Goal: Obtain resource: Obtain resource

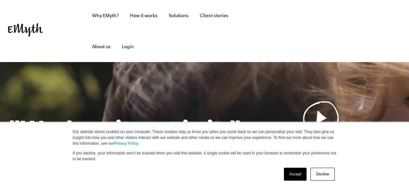
click at [293, 173] on link "Accept" at bounding box center [295, 174] width 23 height 13
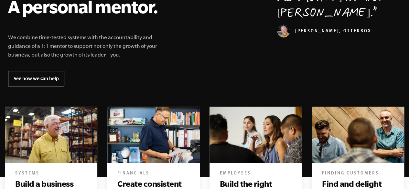
scroll to position [355, 0]
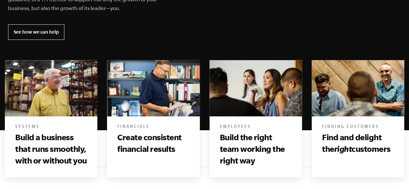
click at [146, 141] on h3 "Create consistent financial results" at bounding box center [153, 144] width 72 height 24
click at [141, 125] on h6 "Financials" at bounding box center [153, 127] width 72 height 6
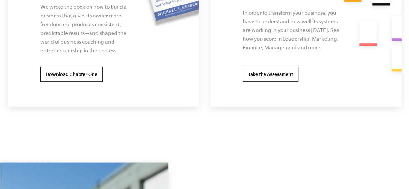
scroll to position [1339, 0]
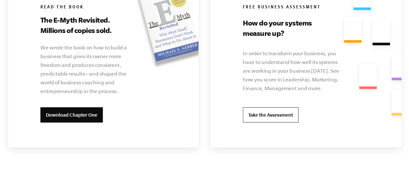
click at [67, 111] on link "Download Chapter One" at bounding box center [71, 115] width 62 height 16
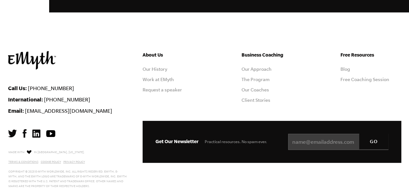
scroll to position [1823, 0]
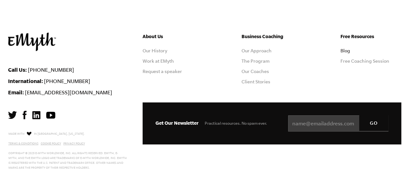
click at [347, 48] on link "Blog" at bounding box center [345, 50] width 10 height 5
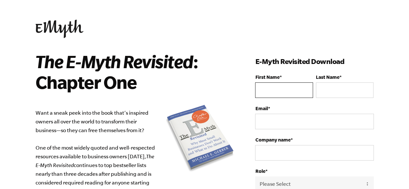
click at [273, 90] on input "First Name *" at bounding box center [284, 90] width 58 height 16
type input "Winnie"
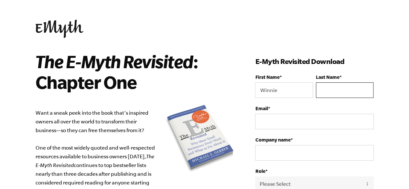
click at [333, 94] on input "Last Name *" at bounding box center [345, 90] width 58 height 16
type input "W"
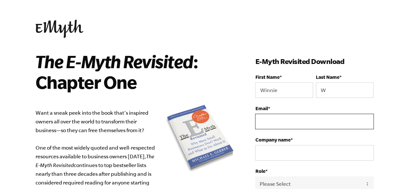
click at [286, 119] on input "Email *" at bounding box center [314, 122] width 118 height 16
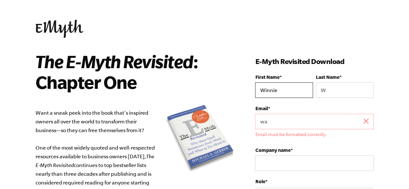
drag, startPoint x: 286, startPoint y: 92, endPoint x: 258, endPoint y: 88, distance: 27.4
click at [258, 88] on input "Winnie" at bounding box center [284, 90] width 58 height 16
drag, startPoint x: 275, startPoint y: 125, endPoint x: 235, endPoint y: 112, distance: 42.1
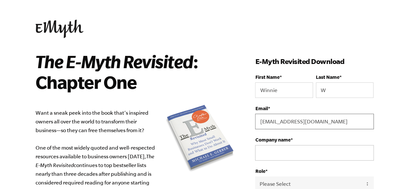
type input "[EMAIL_ADDRESS][DOMAIN_NAME]"
click at [281, 152] on input "Company name *" at bounding box center [314, 153] width 118 height 16
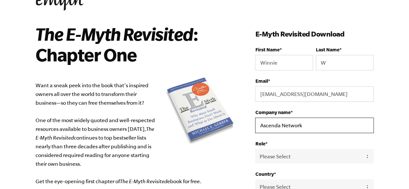
scroll to position [65, 0]
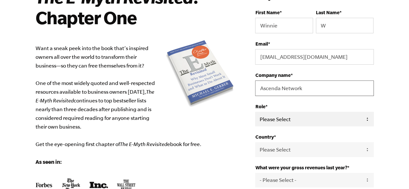
type input "Ascenda Network"
click at [305, 119] on select "Please Select Owner Partner / Co-Owner Executive Employee / Other" at bounding box center [314, 119] width 118 height 15
select select "Owner"
click at [255, 112] on select "Please Select Owner Partner / Co-Owner Executive Employee / Other" at bounding box center [314, 119] width 118 height 15
click at [292, 150] on select "Please Select United States Afghanistan Åland Islands Albania Algeria American …" at bounding box center [314, 149] width 118 height 15
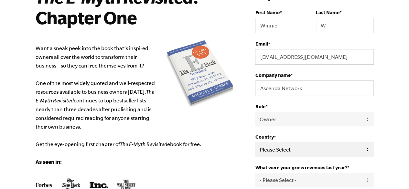
select select "Kenya"
click at [255, 142] on select "Please Select United States Afghanistan Åland Islands Albania Algeria American …" at bounding box center [314, 149] width 118 height 15
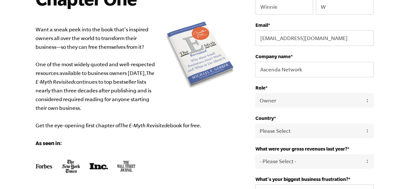
scroll to position [97, 0]
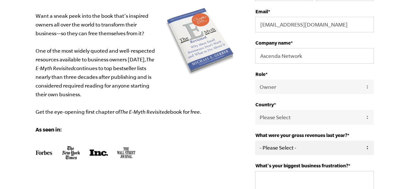
click at [298, 146] on select "- Please Select - 0-75K 76-150K 151-275K 276-500K 501-750K 751-1M 1-2.5M 2.5-5M…" at bounding box center [314, 148] width 118 height 15
select select "0-75K"
click at [255, 141] on select "- Please Select - 0-75K 76-150K 151-275K 276-500K 501-750K 751-1M 1-2.5M 2.5-5M…" at bounding box center [314, 148] width 118 height 15
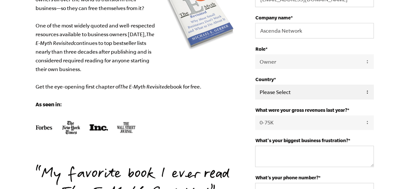
scroll to position [162, 0]
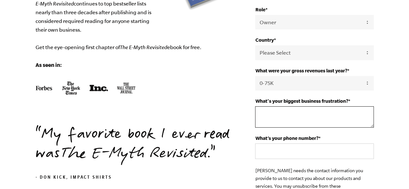
click at [281, 114] on textarea "What's your biggest business frustration? *" at bounding box center [314, 116] width 118 height 21
type textarea "Product design"
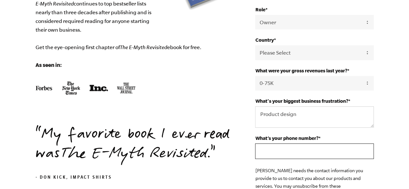
click at [281, 148] on input "What’s your phone number? *" at bounding box center [314, 151] width 118 height 16
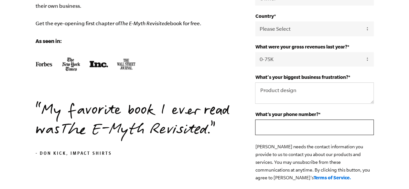
scroll to position [226, 0]
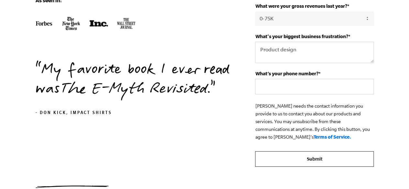
click at [307, 158] on form "First Name * Winnie Last Name * W Email * ascendaconnect@gmail.com Company name…" at bounding box center [314, 7] width 118 height 319
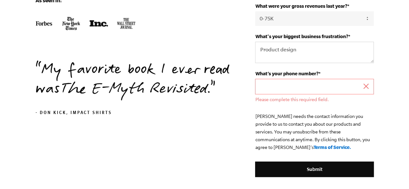
click at [261, 85] on input "What’s your phone number? *" at bounding box center [314, 87] width 118 height 16
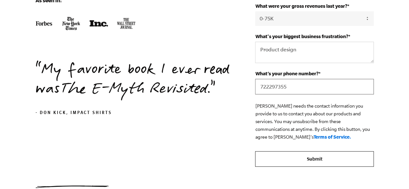
type input "722297355"
click at [312, 160] on input "Submit" at bounding box center [314, 159] width 118 height 16
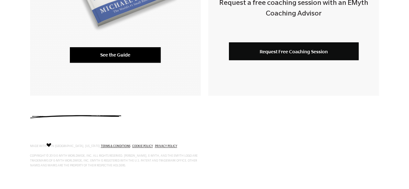
scroll to position [177, 0]
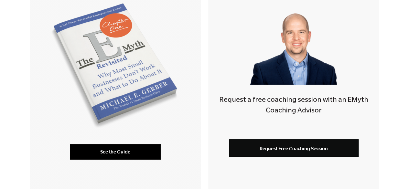
click at [133, 148] on link "See the Guide" at bounding box center [115, 152] width 91 height 16
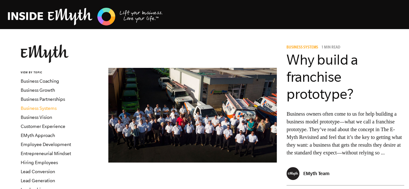
click at [50, 111] on link "Business Systems" at bounding box center [39, 108] width 36 height 5
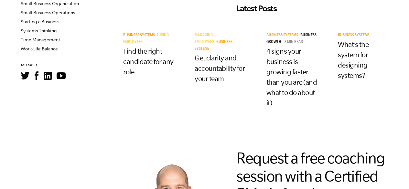
scroll to position [129, 0]
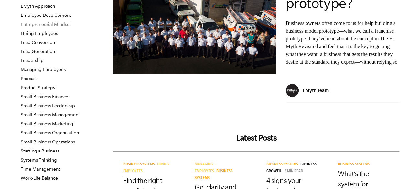
click at [57, 26] on link "Entrepreneurial Mindset" at bounding box center [46, 24] width 50 height 5
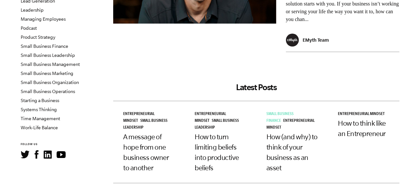
scroll to position [194, 0]
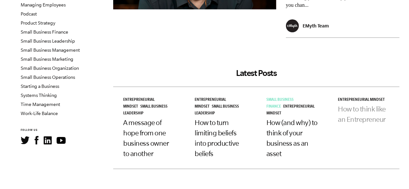
click at [359, 109] on link "How to think like an Entrepreneur" at bounding box center [362, 114] width 48 height 18
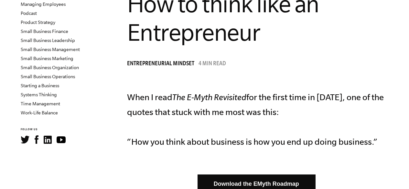
scroll to position [226, 0]
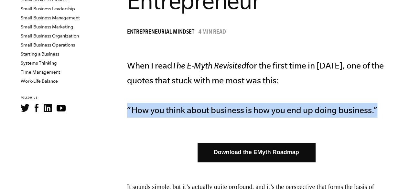
drag, startPoint x: 377, startPoint y: 110, endPoint x: 125, endPoint y: 113, distance: 252.0
copy p "“How you think about business is how you end up doing business.”"
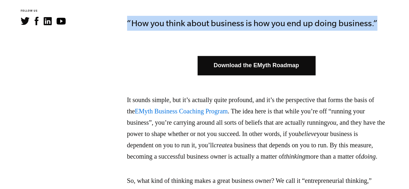
scroll to position [323, 0]
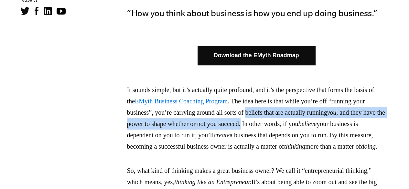
drag, startPoint x: 297, startPoint y: 113, endPoint x: 342, endPoint y: 122, distance: 45.5
click at [342, 122] on p "It sounds simple, but it’s actually quite profound, and it’s the perspective th…" at bounding box center [256, 118] width 258 height 68
copy p "beliefs that are actually running you , and they have the power to shape whethe…"
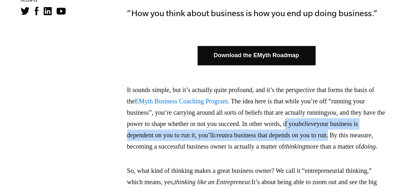
drag, startPoint x: 148, startPoint y: 135, endPoint x: 204, endPoint y: 146, distance: 56.7
click at [204, 146] on p "It sounds simple, but it’s actually quite profound, and it’s the perspective th…" at bounding box center [256, 118] width 258 height 68
click at [298, 127] on em "believe" at bounding box center [307, 123] width 18 height 7
drag, startPoint x: 157, startPoint y: 138, endPoint x: 204, endPoint y: 148, distance: 47.5
click at [204, 148] on p "It sounds simple, but it’s actually quite profound, and it’s the perspective th…" at bounding box center [256, 118] width 258 height 68
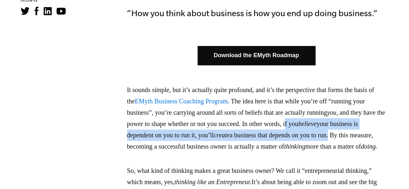
copy p "f you believe your business is dependent on you to run it, you’ll create a busi…"
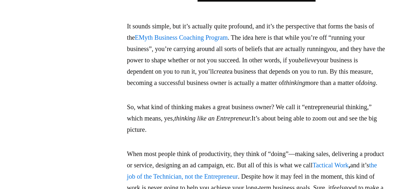
scroll to position [388, 0]
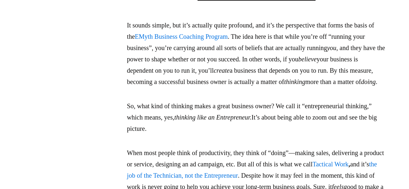
drag, startPoint x: 319, startPoint y: 116, endPoint x: 264, endPoint y: 136, distance: 58.5
click at [264, 134] on p "So, what kind of thinking makes a great business owner? We call it “entrepreneu…" at bounding box center [256, 117] width 258 height 34
click at [206, 120] on p "So, what kind of thinking makes a great business owner? We call it “entrepreneu…" at bounding box center [256, 117] width 258 height 34
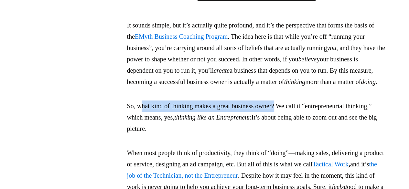
drag, startPoint x: 140, startPoint y: 117, endPoint x: 288, endPoint y: 117, distance: 148.0
click at [288, 117] on p "So, what kind of thinking makes a great business owner? We call it “entrepreneu…" at bounding box center [256, 117] width 258 height 34
copy p "hat kind of thinking makes a great business owner?"
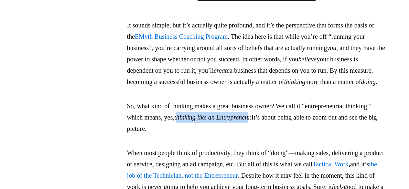
drag, startPoint x: 212, startPoint y: 127, endPoint x: 294, endPoint y: 128, distance: 82.4
click at [251, 121] on em "thinking like an Entrepreneur." at bounding box center [212, 117] width 77 height 7
click at [216, 123] on p "So, what kind of thinking makes a great business owner? We call it “entrepreneu…" at bounding box center [256, 117] width 258 height 34
drag, startPoint x: 210, startPoint y: 128, endPoint x: 297, endPoint y: 130, distance: 86.6
click at [251, 121] on em "thinking like an Entrepreneur." at bounding box center [212, 117] width 77 height 7
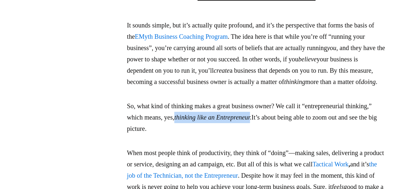
copy em "thinking like an Entrepreneur"
drag, startPoint x: 359, startPoint y: 129, endPoint x: 368, endPoint y: 138, distance: 12.6
click at [368, 134] on p "So, what kind of thinking makes a great business owner? We call it “entrepreneu…" at bounding box center [256, 117] width 258 height 34
copy p "to zoom out and see the big picture."
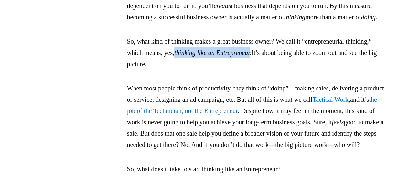
click at [348, 103] on link "Tactical Work" at bounding box center [330, 99] width 36 height 7
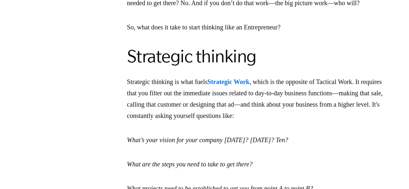
scroll to position [614, 0]
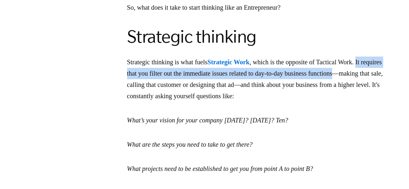
drag, startPoint x: 127, startPoint y: 97, endPoint x: 386, endPoint y: 98, distance: 259.5
copy p "It requires that you filter out the immediate issues related to day-to-day busi…"
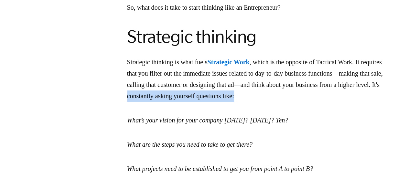
drag, startPoint x: 221, startPoint y: 118, endPoint x: 341, endPoint y: 119, distance: 119.6
click at [341, 102] on p "Strategic thinking is what fuels Strategic Work , which is the opposite of Tact…" at bounding box center [256, 79] width 258 height 45
copy p "constantly asking yourself questions like:"
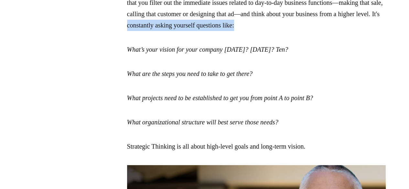
scroll to position [679, 0]
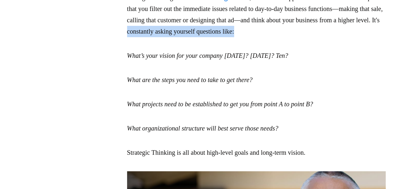
drag, startPoint x: 128, startPoint y: 78, endPoint x: 378, endPoint y: 75, distance: 250.1
click at [378, 61] on p "What’s your vision for your company one year from now? Five years from now? Ten?" at bounding box center [256, 55] width 258 height 11
copy em "What’s your vision for your company one year from now? Five years from now? Ten?"
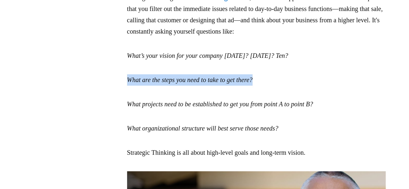
drag, startPoint x: 129, startPoint y: 103, endPoint x: 272, endPoint y: 101, distance: 143.5
click at [272, 86] on p "What are the steps you need to take to get there?" at bounding box center [256, 79] width 258 height 11
copy em "What are the steps you need to take to get there?"
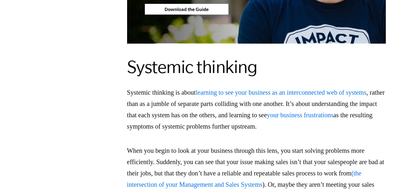
scroll to position [969, 0]
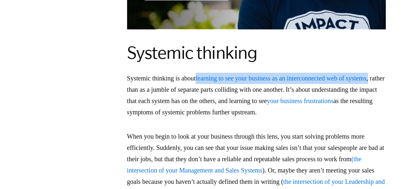
drag, startPoint x: 203, startPoint y: 99, endPoint x: 151, endPoint y: 116, distance: 54.6
click at [151, 116] on p "Systemic thinking is about learning to see your business as an interconnected w…" at bounding box center [256, 95] width 258 height 45
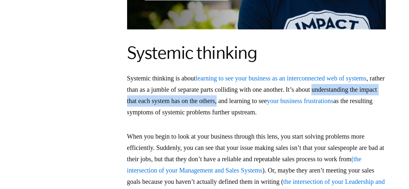
drag, startPoint x: 127, startPoint y: 126, endPoint x: 302, endPoint y: 124, distance: 175.8
click at [302, 118] on p "Systemic thinking is about learning to see your business as an interconnected w…" at bounding box center [256, 95] width 258 height 45
drag, startPoint x: 317, startPoint y: 122, endPoint x: 378, endPoint y: 136, distance: 62.6
click at [378, 118] on p "Systemic thinking is about learning to see your business as an interconnected w…" at bounding box center [256, 95] width 258 height 45
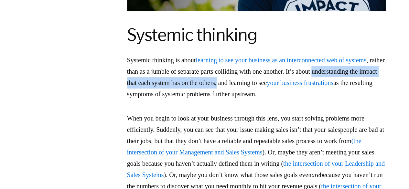
scroll to position [1002, 0]
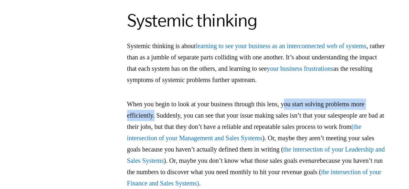
drag, startPoint x: 297, startPoint y: 126, endPoint x: 173, endPoint y: 140, distance: 124.5
click at [173, 140] on p "When you begin to look at your business through this lens, you start solving pr…" at bounding box center [256, 144] width 258 height 90
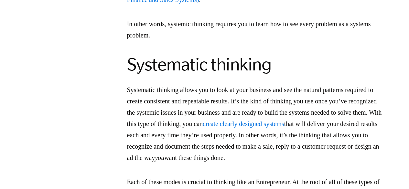
scroll to position [1196, 0]
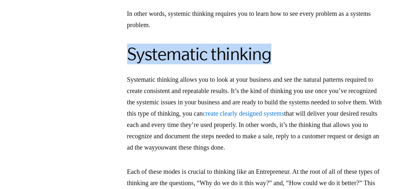
drag, startPoint x: 129, startPoint y: 89, endPoint x: 270, endPoint y: 90, distance: 140.6
click at [270, 64] on h2 "Systematic thinking" at bounding box center [256, 54] width 258 height 21
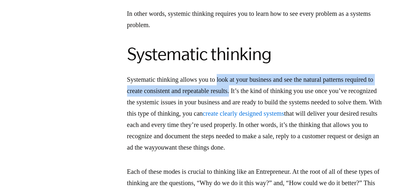
drag, startPoint x: 224, startPoint y: 111, endPoint x: 274, endPoint y: 126, distance: 52.1
click at [274, 126] on p "Systematic thinking allows you to look at your business and see the natural pat…" at bounding box center [256, 113] width 258 height 79
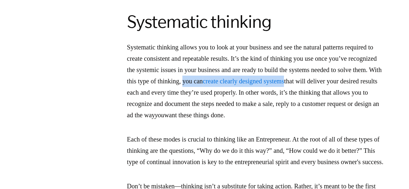
drag, startPoint x: 266, startPoint y: 115, endPoint x: 390, endPoint y: 118, distance: 123.8
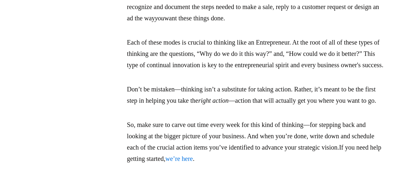
scroll to position [1292, 0]
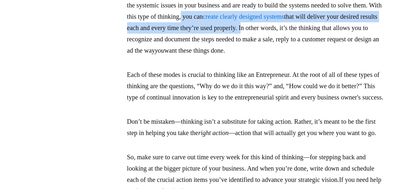
drag, startPoint x: 268, startPoint y: 49, endPoint x: 352, endPoint y: 62, distance: 85.2
click at [352, 56] on p "Systematic thinking allows you to look at your business and see the natural pat…" at bounding box center [256, 16] width 258 height 79
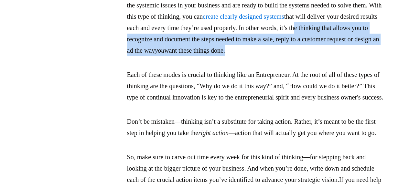
drag, startPoint x: 158, startPoint y: 74, endPoint x: 378, endPoint y: 92, distance: 220.1
click at [378, 56] on p "Systematic thinking allows you to look at your business and see the natural pat…" at bounding box center [256, 16] width 258 height 79
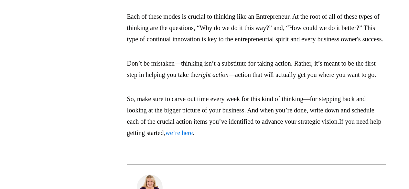
scroll to position [1357, 0]
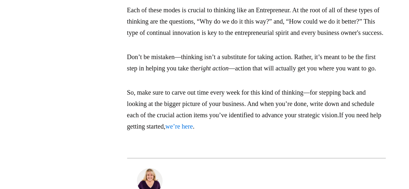
click at [135, 74] on p "Don’t be mistaken—thinking isn’t a substitute for taking action. Rather, it’s m…" at bounding box center [256, 62] width 258 height 23
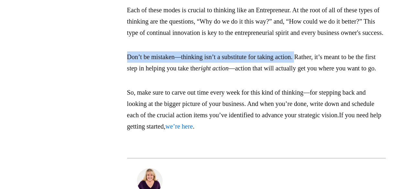
drag, startPoint x: 127, startPoint y: 111, endPoint x: 308, endPoint y: 115, distance: 181.3
click at [308, 74] on p "Don’t be mistaken—thinking isn’t a substitute for taking action. Rather, it’s m…" at bounding box center [256, 62] width 258 height 23
click at [311, 74] on p "Don’t be mistaken—thinking isn’t a substitute for taking action. Rather, it’s m…" at bounding box center [256, 62] width 258 height 23
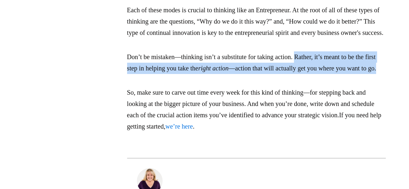
drag, startPoint x: 310, startPoint y: 112, endPoint x: 372, endPoint y: 132, distance: 65.4
click at [372, 74] on p "Don’t be mistaken—thinking isn’t a substitute for taking action. Rather, it’s m…" at bounding box center [256, 62] width 258 height 23
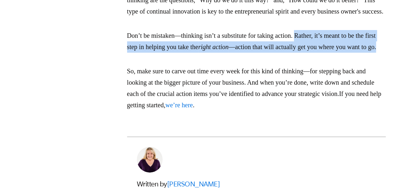
scroll to position [1325, 0]
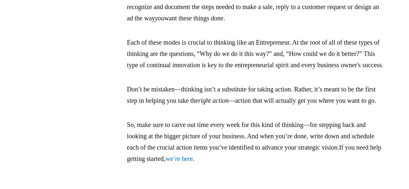
click at [330, 71] on p "Each of these modes is crucial to thinking like an Entrepreneur. At the root of…" at bounding box center [256, 54] width 258 height 34
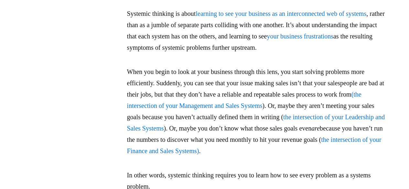
scroll to position [1099, 0]
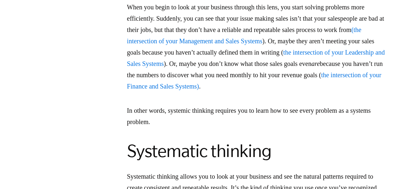
click at [262, 67] on link "the intersection of your Leadership and Sales Systems" at bounding box center [256, 58] width 258 height 18
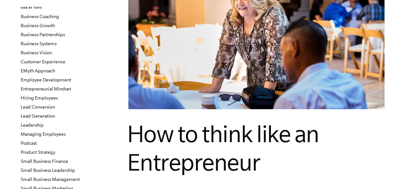
scroll to position [97, 0]
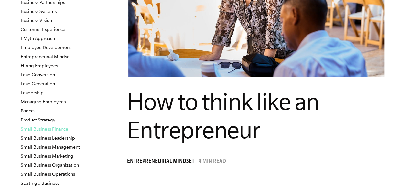
click at [44, 128] on link "Small Business Finance" at bounding box center [44, 128] width 47 height 5
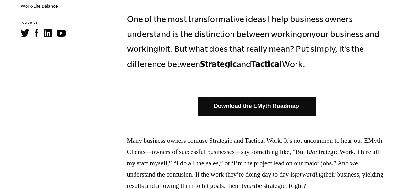
scroll to position [355, 0]
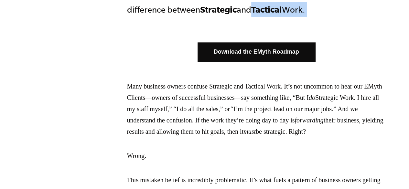
drag, startPoint x: 257, startPoint y: 8, endPoint x: 327, endPoint y: 18, distance: 70.5
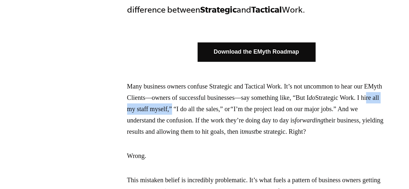
drag, startPoint x: 180, startPoint y: 108, endPoint x: 243, endPoint y: 109, distance: 62.7
click at [243, 109] on p "Many business owners confuse Strategic and Tactical Work. It’s not uncommon to …" at bounding box center [256, 109] width 258 height 57
copy p "ire all my staff myself,"
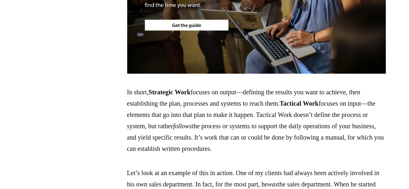
scroll to position [711, 0]
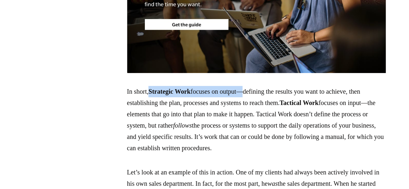
drag, startPoint x: 154, startPoint y: 105, endPoint x: 255, endPoint y: 102, distance: 100.9
click at [255, 102] on p "In short, S trategic W ork focuses on output—defining the results you want to a…" at bounding box center [256, 120] width 258 height 68
copy p "S trategic W ork focuses on output"
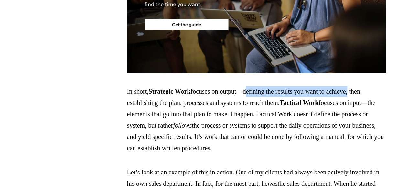
drag, startPoint x: 262, startPoint y: 102, endPoint x: 374, endPoint y: 102, distance: 111.8
click at [374, 102] on p "In short, S trategic W ork focuses on output—defining the results you want to a…" at bounding box center [256, 120] width 258 height 68
copy p "defining the results you want to achieve"
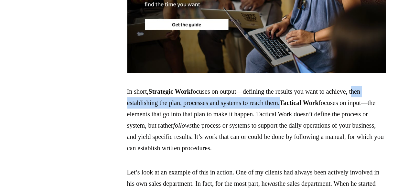
drag, startPoint x: 127, startPoint y: 115, endPoint x: 309, endPoint y: 115, distance: 182.6
click at [309, 115] on p "In short, S trategic W ork focuses on output—defining the results you want to a…" at bounding box center [256, 120] width 258 height 68
copy p "then establishing the plan, processes and systems to reach them"
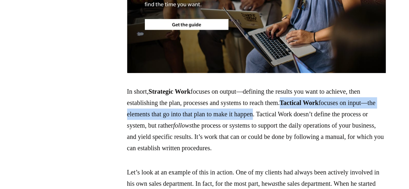
drag, startPoint x: 313, startPoint y: 114, endPoint x: 306, endPoint y: 127, distance: 15.6
click at [306, 127] on p "In short, S trategic W ork focuses on output—defining the results you want to a…" at bounding box center [256, 120] width 258 height 68
copy p "Tactical Work focuses on input—the elements that go into that plan to make it h…"
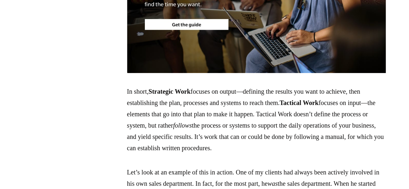
click at [318, 127] on p "In short, S trategic W ork focuses on output—defining the results you want to a…" at bounding box center [256, 120] width 258 height 68
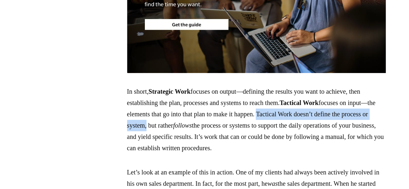
drag, startPoint x: 311, startPoint y: 125, endPoint x: 209, endPoint y: 135, distance: 102.2
click at [209, 135] on p "In short, S trategic W ork focuses on output—defining the results you want to a…" at bounding box center [256, 120] width 258 height 68
copy p "Tactical Work doesn’t define the process or system,"
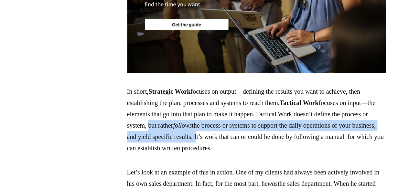
drag, startPoint x: 211, startPoint y: 137, endPoint x: 282, endPoint y: 147, distance: 71.2
click at [282, 147] on p "In short, S trategic W ork focuses on output—defining the results you want to a…" at bounding box center [256, 120] width 258 height 68
copy p "but rather follows the process or systems to support the daily operations of yo…"
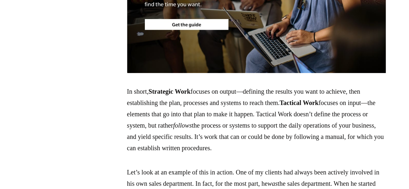
click at [290, 154] on p "In short, S trategic W ork focuses on output—defining the results you want to a…" at bounding box center [256, 120] width 258 height 68
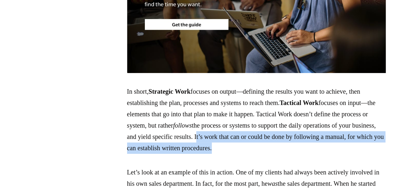
drag, startPoint x: 282, startPoint y: 147, endPoint x: 326, endPoint y: 157, distance: 45.6
click at [326, 154] on p "In short, S trategic W ork focuses on output—defining the results you want to a…" at bounding box center [256, 120] width 258 height 68
copy p "It’s work that can or could be done by following a manual, for which you can es…"
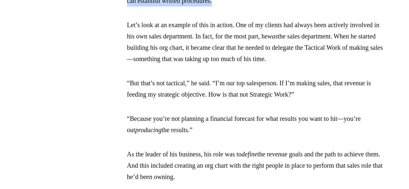
scroll to position [905, 0]
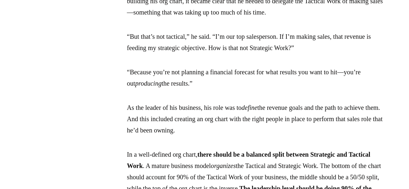
drag, startPoint x: 205, startPoint y: 106, endPoint x: 124, endPoint y: 94, distance: 82.3
copy p "“Because you’re not planning a financial forecast for what results you want to …"
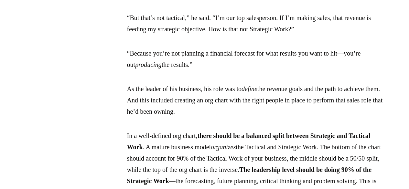
scroll to position [937, 0]
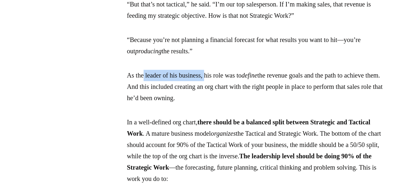
drag, startPoint x: 145, startPoint y: 97, endPoint x: 210, endPoint y: 99, distance: 64.7
click at [210, 99] on p "As the leader of his business, his role was to define the revenue goals and the…" at bounding box center [256, 87] width 258 height 34
copy p "leader of his business,"
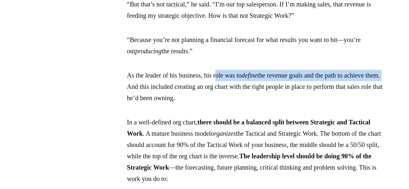
drag, startPoint x: 225, startPoint y: 97, endPoint x: 167, endPoint y: 111, distance: 59.4
click at [167, 104] on p "As the leader of his business, his role was to define the revenue goals and the…" at bounding box center [256, 87] width 258 height 34
drag, startPoint x: 193, startPoint y: 110, endPoint x: 266, endPoint y: 123, distance: 74.9
click at [266, 104] on p "As the leader of his business, his role was to define the revenue goals and the…" at bounding box center [256, 87] width 258 height 34
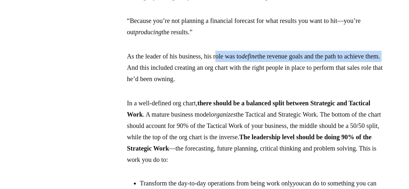
scroll to position [969, 0]
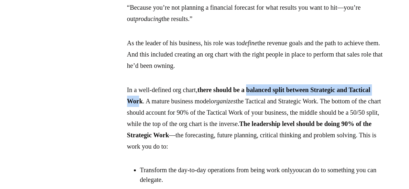
drag, startPoint x: 267, startPoint y: 112, endPoint x: 184, endPoint y: 128, distance: 85.1
click at [184, 128] on p "In a well-defined org chart, there should be a balanced split between Strategic…" at bounding box center [256, 118] width 258 height 68
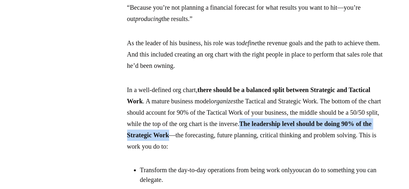
drag, startPoint x: 127, startPoint y: 157, endPoint x: 335, endPoint y: 160, distance: 207.8
click at [335, 139] on strong "The leadership level should be doing 90% of the Strategic Work" at bounding box center [249, 129] width 244 height 18
drag, startPoint x: 149, startPoint y: 135, endPoint x: 379, endPoint y: 147, distance: 230.4
click at [379, 147] on p "In a well-defined org chart, there should be a balanced split between Strategic…" at bounding box center [256, 118] width 258 height 68
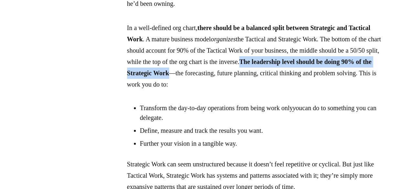
scroll to position [1034, 0]
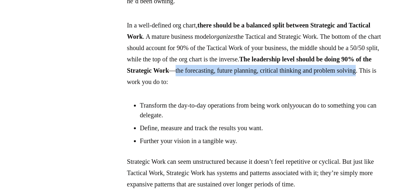
drag, startPoint x: 342, startPoint y: 94, endPoint x: 314, endPoint y: 106, distance: 30.2
click at [314, 88] on p "In a well-defined org chart, there should be a balanced split between Strategic…" at bounding box center [256, 54] width 258 height 68
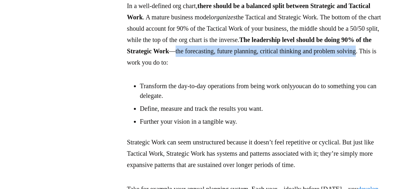
scroll to position [1066, 0]
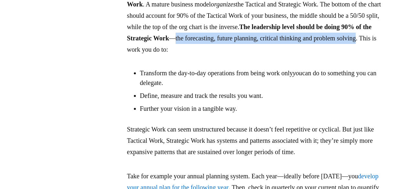
drag, startPoint x: 140, startPoint y: 95, endPoint x: 190, endPoint y: 105, distance: 50.8
click at [190, 88] on li "Transform the day-to-day operations from being work only you can do to somethin…" at bounding box center [263, 77] width 246 height 19
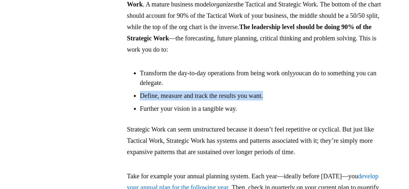
drag, startPoint x: 277, startPoint y: 121, endPoint x: 139, endPoint y: 117, distance: 137.7
click at [139, 113] on ul "Transform the day-to-day operations from being work only you can do to somethin…" at bounding box center [256, 90] width 258 height 45
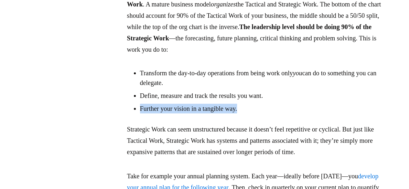
drag, startPoint x: 247, startPoint y: 132, endPoint x: 137, endPoint y: 132, distance: 110.2
click at [137, 113] on ul "Transform the day-to-day operations from being work only you can do to somethin…" at bounding box center [256, 90] width 258 height 45
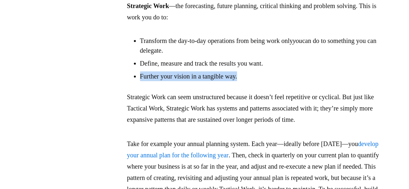
scroll to position [1131, 0]
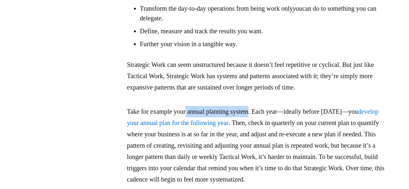
drag, startPoint x: 191, startPoint y: 135, endPoint x: 261, endPoint y: 138, distance: 69.9
click at [261, 138] on p "Take for example your annual planning system. Each year—ideally before December…" at bounding box center [256, 145] width 258 height 79
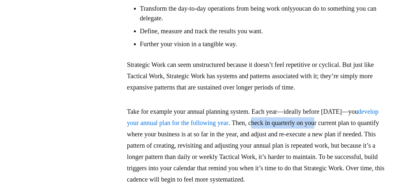
drag, startPoint x: 298, startPoint y: 146, endPoint x: 366, endPoint y: 147, distance: 68.2
click at [366, 147] on p "Take for example your annual planning system. Each year—ideally before December…" at bounding box center [256, 145] width 258 height 79
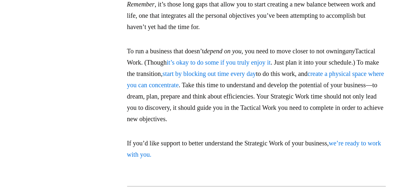
scroll to position [1331, 0]
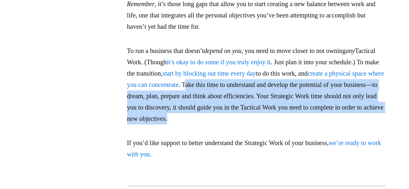
drag, startPoint x: 288, startPoint y: 120, endPoint x: 375, endPoint y: 152, distance: 92.8
click at [375, 124] on p "To run a business that doesn’t depend on you , you need to move closer to not o…" at bounding box center [256, 84] width 258 height 79
click at [290, 124] on p "To run a business that doesn’t depend on you , you need to move closer to not o…" at bounding box center [256, 84] width 258 height 79
drag, startPoint x: 286, startPoint y: 117, endPoint x: 377, endPoint y: 150, distance: 96.4
click at [377, 124] on p "To run a business that doesn’t depend on you , you need to move closer to not o…" at bounding box center [256, 84] width 258 height 79
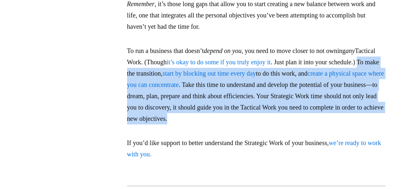
drag, startPoint x: 159, startPoint y: 106, endPoint x: 376, endPoint y: 151, distance: 221.3
click at [376, 124] on p "To run a business that doesn’t depend on you , you need to move closer to not o…" at bounding box center [256, 84] width 258 height 79
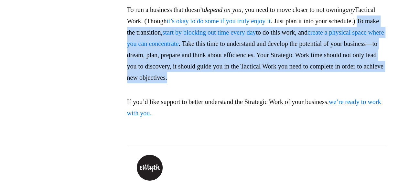
scroll to position [1395, 0]
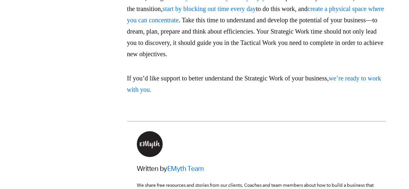
click at [257, 95] on p "If you’d like support to better understand the Strategic Work of your business,…" at bounding box center [256, 84] width 258 height 23
drag, startPoint x: 135, startPoint y: 112, endPoint x: 350, endPoint y: 112, distance: 214.9
click at [350, 95] on p "If you’d like support to better understand the Strategic Work of your business,…" at bounding box center [256, 84] width 258 height 23
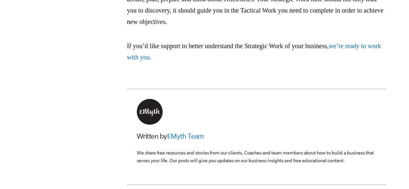
scroll to position [1331, 0]
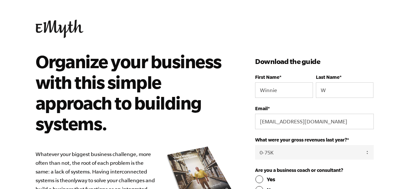
select select "0-75K"
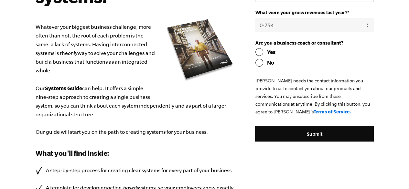
scroll to position [129, 0]
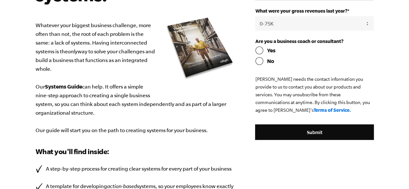
click at [258, 62] on input "No" at bounding box center [314, 61] width 118 height 8
radio input "true"
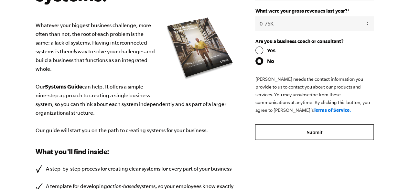
click at [309, 133] on input "Submit" at bounding box center [314, 132] width 118 height 16
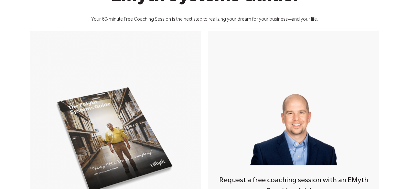
scroll to position [162, 0]
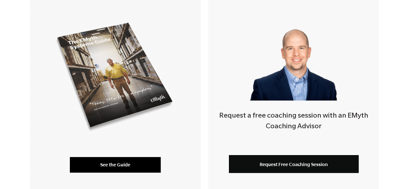
click at [118, 161] on link "See the Guide" at bounding box center [115, 165] width 91 height 16
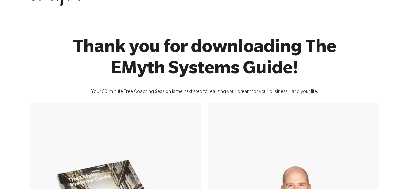
scroll to position [0, 0]
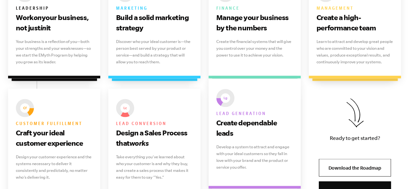
scroll to position [549, 0]
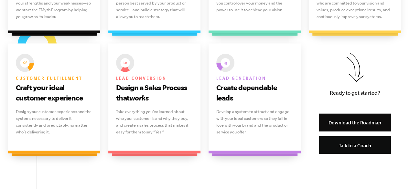
click at [349, 118] on link "Download the Roadmap" at bounding box center [355, 122] width 72 height 18
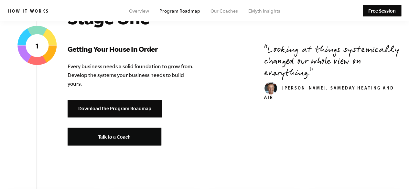
scroll to position [226, 0]
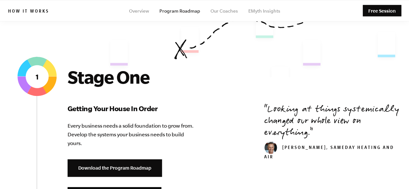
click at [83, 157] on div "Stage One Getting Your House In Order Every business needs a solid foundation t…" at bounding box center [132, 141] width 129 height 149
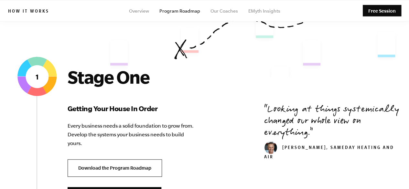
click at [83, 166] on link "Download the Program Roadmap" at bounding box center [115, 168] width 94 height 18
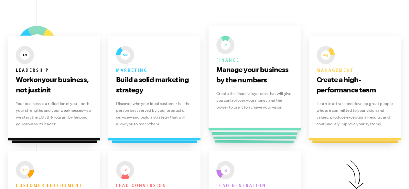
scroll to position [452, 0]
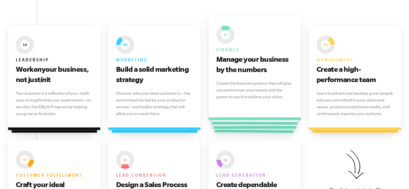
click at [251, 91] on p "Create the financial systems that will give you control over your money and the…" at bounding box center [254, 90] width 77 height 20
click at [236, 58] on h3 "Manage your business by the numbers" at bounding box center [254, 64] width 77 height 21
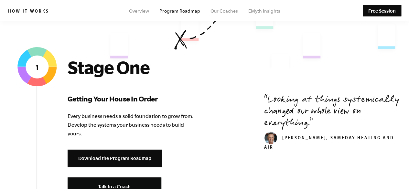
scroll to position [226, 0]
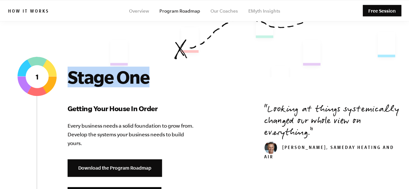
drag, startPoint x: 69, startPoint y: 73, endPoint x: 156, endPoint y: 82, distance: 87.0
click at [156, 82] on h2 "Stage One" at bounding box center [132, 77] width 129 height 21
copy h2 "Stage One"
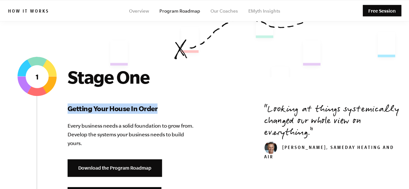
drag, startPoint x: 68, startPoint y: 108, endPoint x: 162, endPoint y: 112, distance: 94.8
click at [162, 112] on h3 "Getting Your House In Order" at bounding box center [132, 108] width 129 height 10
copy h3 "Getting Your House In Order"
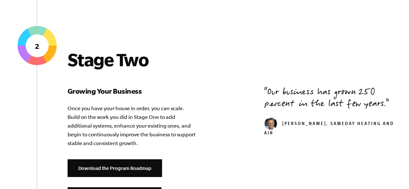
scroll to position [743, 0]
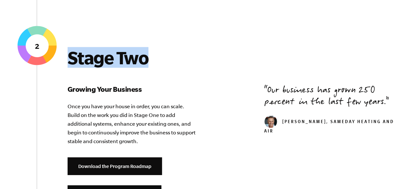
drag, startPoint x: 68, startPoint y: 57, endPoint x: 161, endPoint y: 57, distance: 93.7
click at [161, 57] on h2 "Stage Two" at bounding box center [132, 57] width 129 height 21
copy h2 "Stage Two"
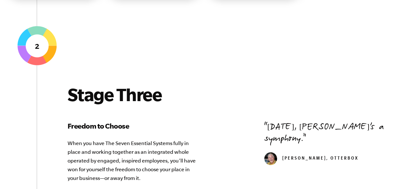
scroll to position [1228, 0]
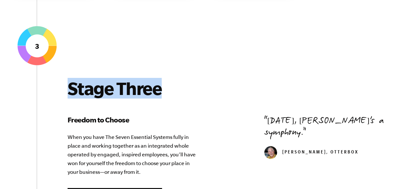
drag, startPoint x: 71, startPoint y: 86, endPoint x: 168, endPoint y: 90, distance: 97.3
click at [168, 90] on h2 "Stage Three" at bounding box center [132, 88] width 129 height 21
copy h2 "Stage Three"
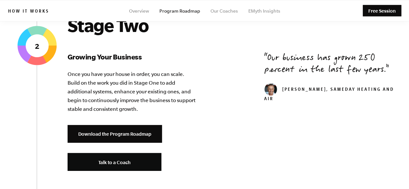
scroll to position [711, 0]
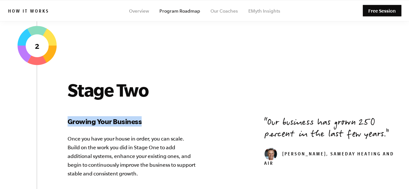
drag, startPoint x: 68, startPoint y: 119, endPoint x: 150, endPoint y: 123, distance: 81.9
click at [150, 123] on h3 "Growing Your Business" at bounding box center [132, 121] width 129 height 10
copy h3 "Growing Your Business"
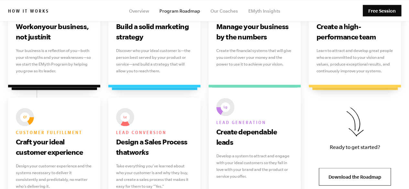
scroll to position [517, 0]
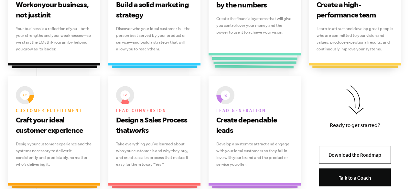
click at [243, 64] on div at bounding box center [254, 20] width 80 height 98
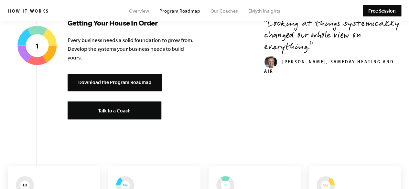
scroll to position [291, 0]
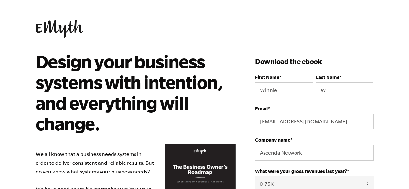
select select "0-75K"
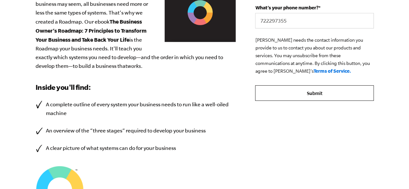
scroll to position [258, 0]
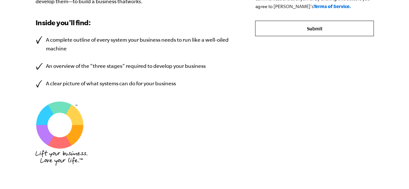
click at [316, 31] on input "Submit" at bounding box center [314, 29] width 118 height 16
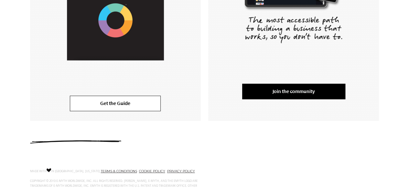
scroll to position [251, 0]
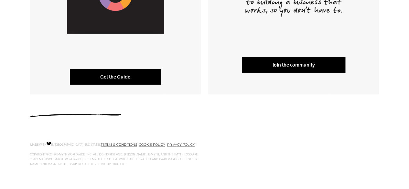
click at [142, 81] on link "Get the Guide" at bounding box center [115, 77] width 91 height 16
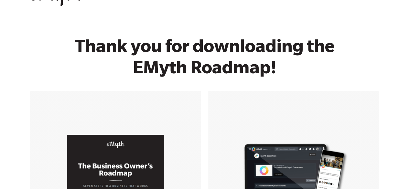
scroll to position [0, 0]
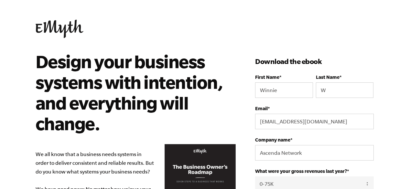
select select "0-75K"
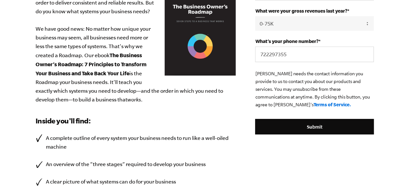
scroll to position [162, 0]
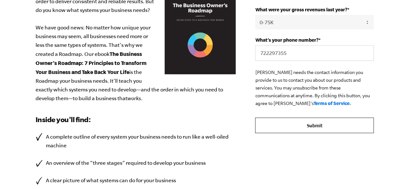
click at [321, 125] on input "Submit" at bounding box center [314, 126] width 118 height 16
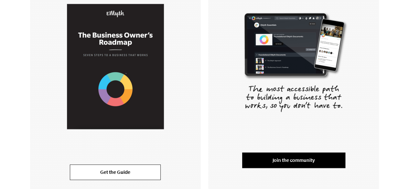
scroll to position [162, 0]
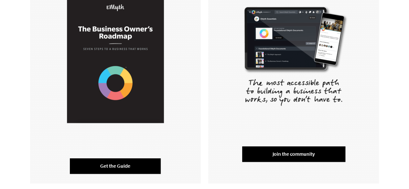
click at [115, 163] on link "Get the Guide" at bounding box center [115, 166] width 91 height 16
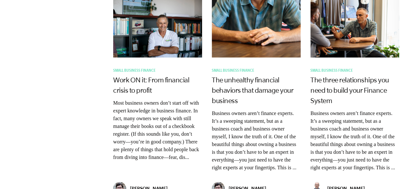
scroll to position [872, 0]
